Goal: Information Seeking & Learning: Check status

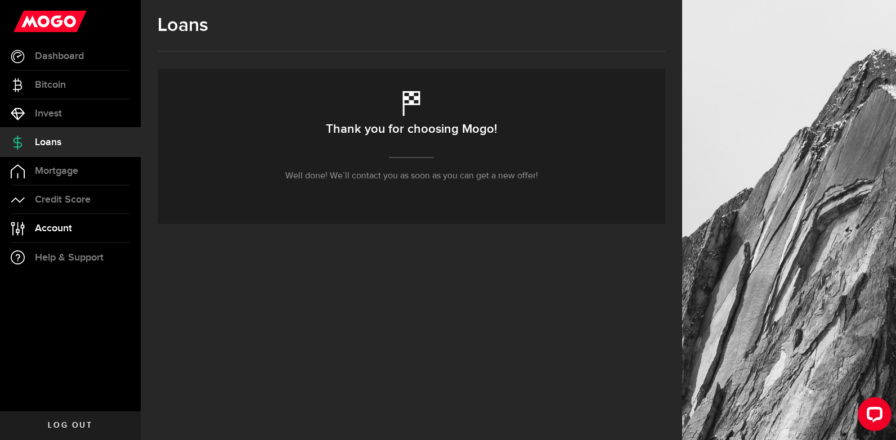
click at [57, 228] on span "Account" at bounding box center [53, 228] width 37 height 10
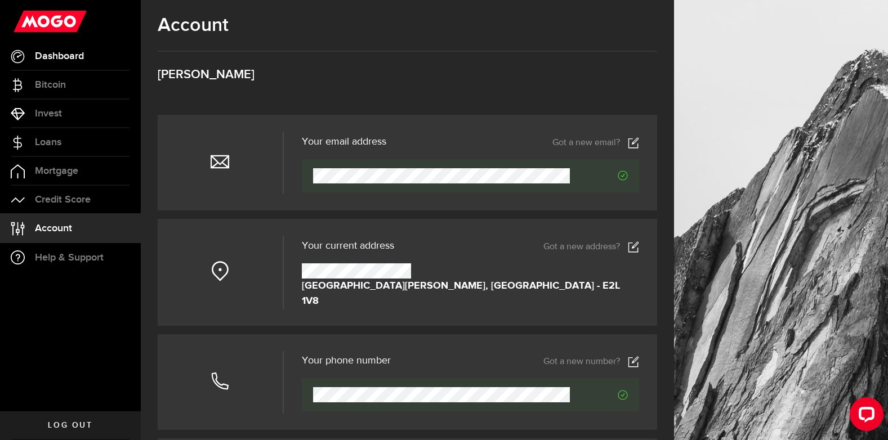
click at [53, 46] on link "Dashboard" at bounding box center [70, 56] width 141 height 28
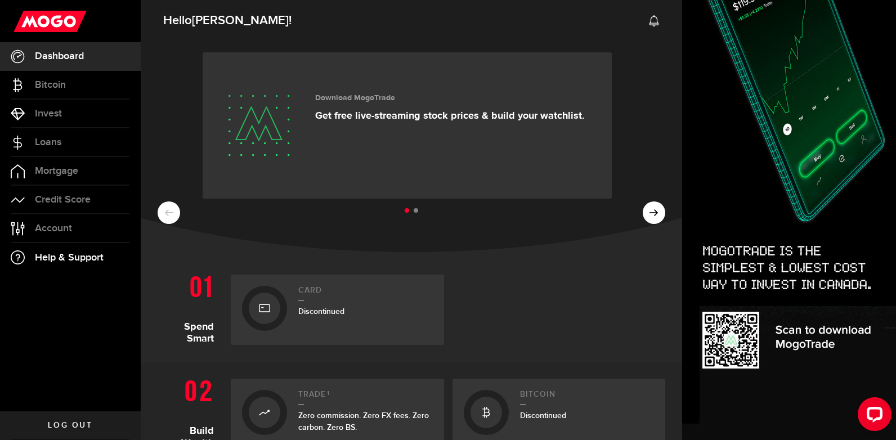
click at [65, 253] on span "Help & Support" at bounding box center [69, 258] width 69 height 10
click at [56, 228] on span "Account" at bounding box center [53, 228] width 37 height 10
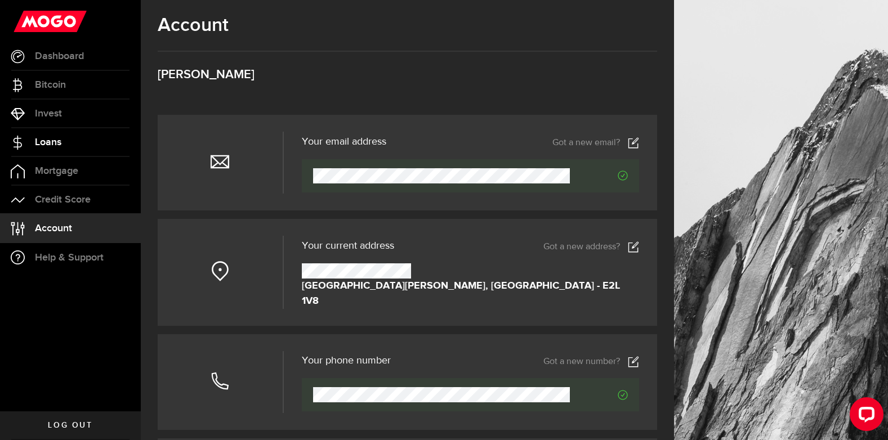
click at [50, 143] on span "Loans" at bounding box center [48, 142] width 26 height 10
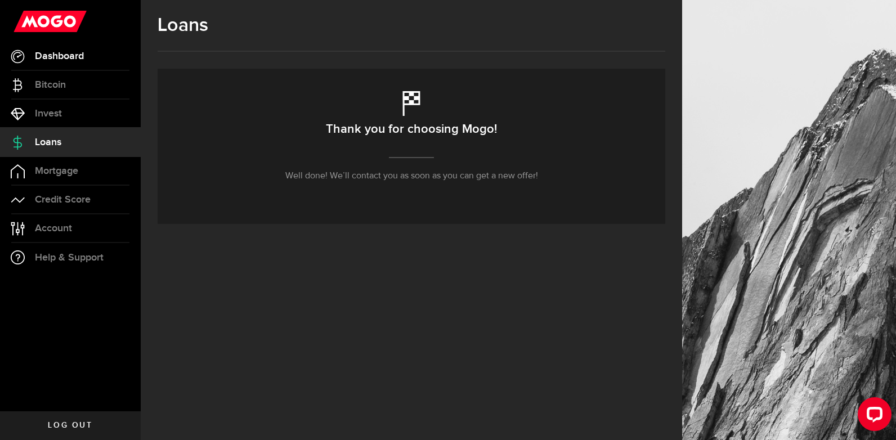
click at [64, 51] on span "Dashboard" at bounding box center [59, 56] width 49 height 10
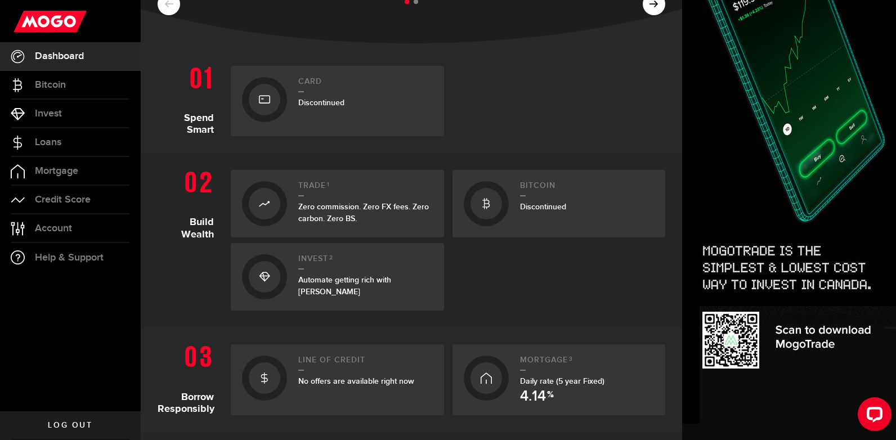
scroll to position [169, 0]
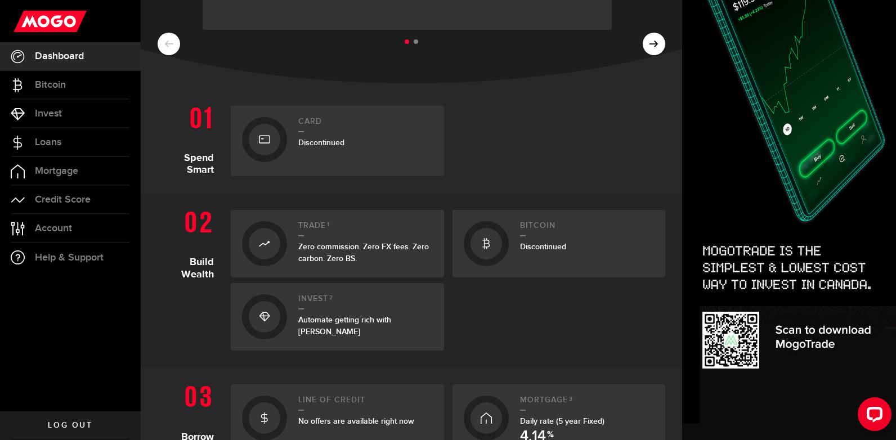
click at [643, 42] on ul at bounding box center [412, 42] width 508 height 15
click at [647, 45] on ul at bounding box center [412, 42] width 508 height 15
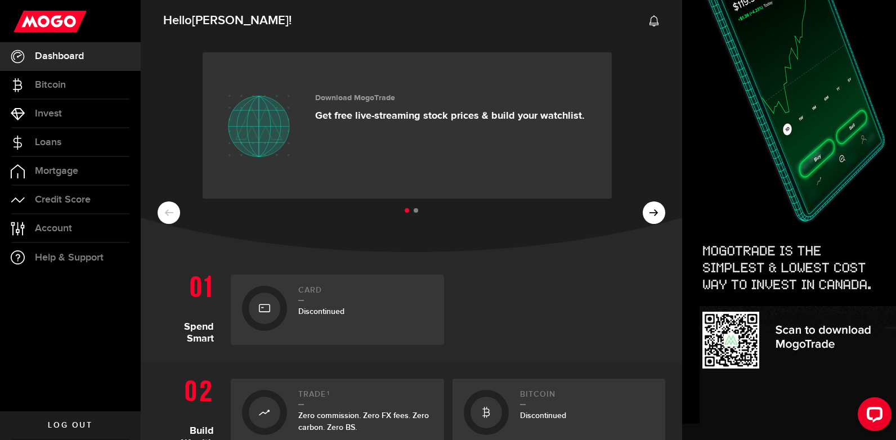
click at [651, 213] on ul at bounding box center [412, 211] width 508 height 15
click at [414, 210] on li at bounding box center [416, 210] width 5 height 5
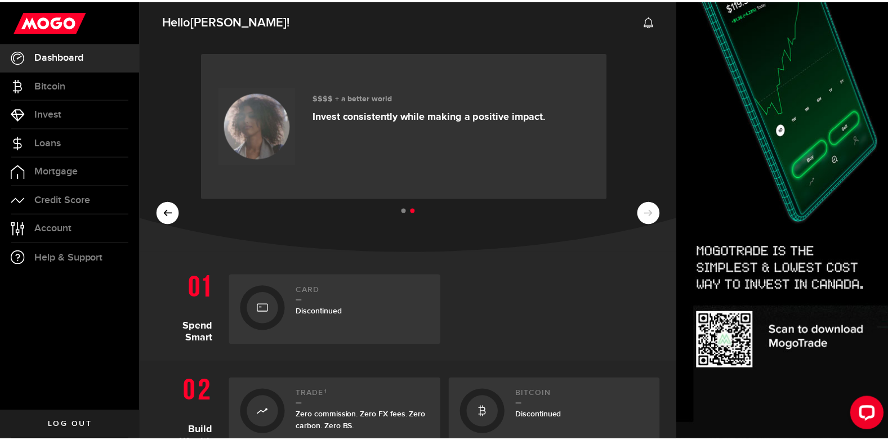
scroll to position [225, 0]
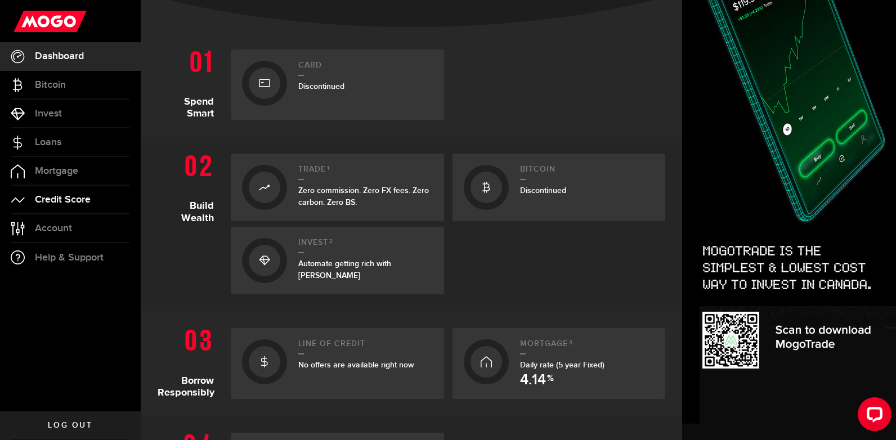
click at [68, 201] on span "Credit Score" at bounding box center [63, 200] width 56 height 10
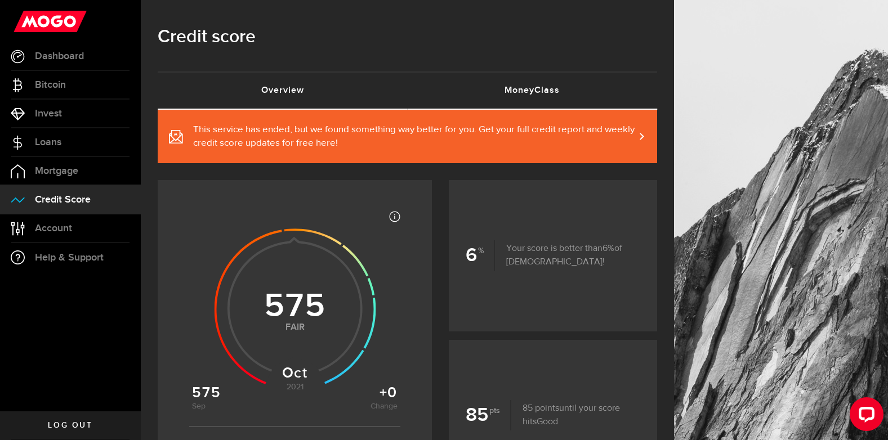
click at [553, 89] on link "MoneyClass (requires attention)" at bounding box center [532, 91] width 250 height 36
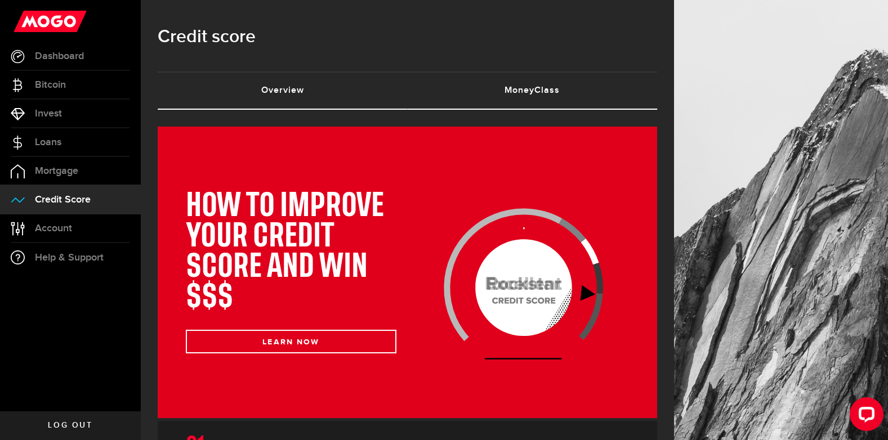
click at [301, 89] on link "Overview (requires attention)" at bounding box center [283, 91] width 250 height 36
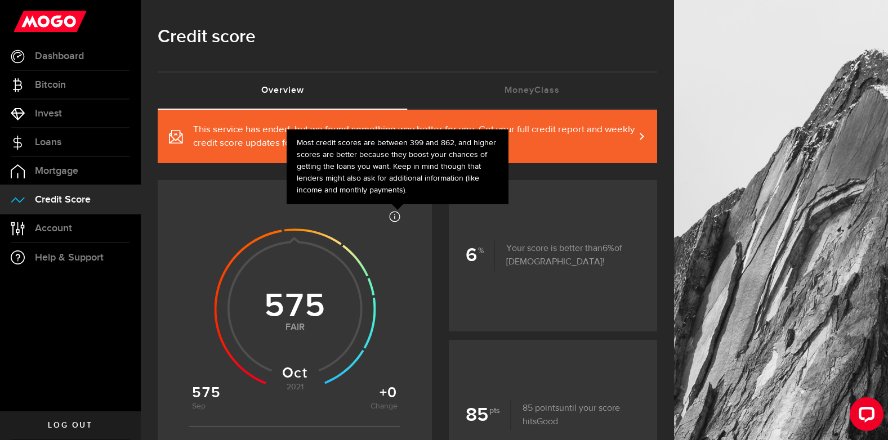
click at [398, 217] on icon at bounding box center [394, 216] width 11 height 11
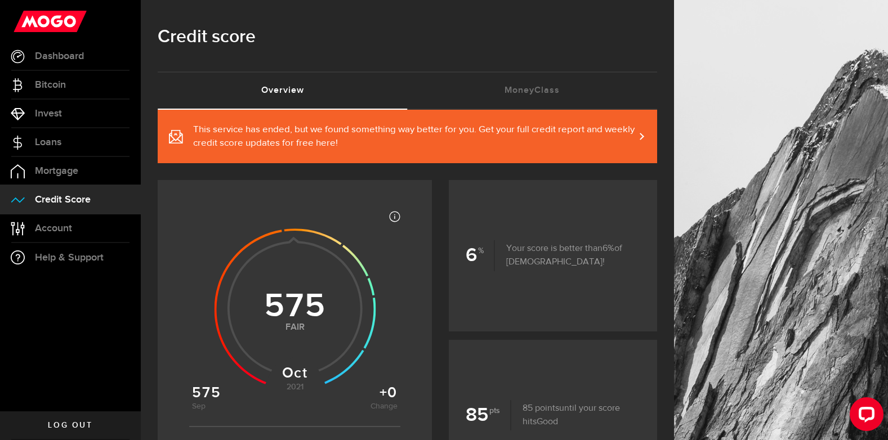
click at [74, 422] on span "Log out" at bounding box center [70, 426] width 44 height 8
